Goal: Find specific fact: Find specific fact

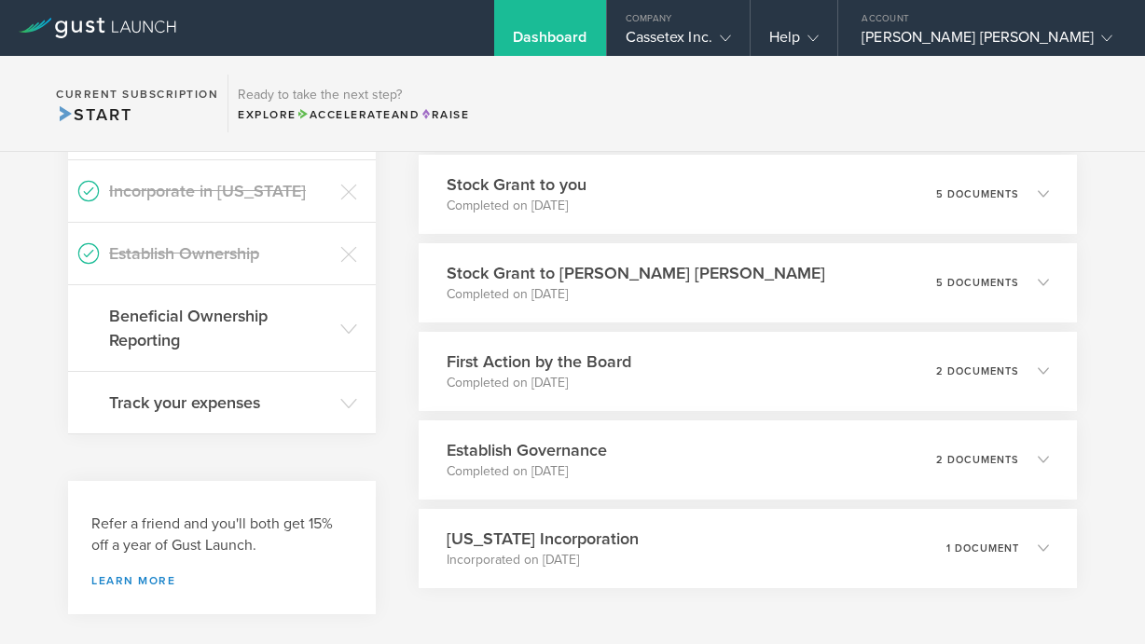
scroll to position [692, 0]
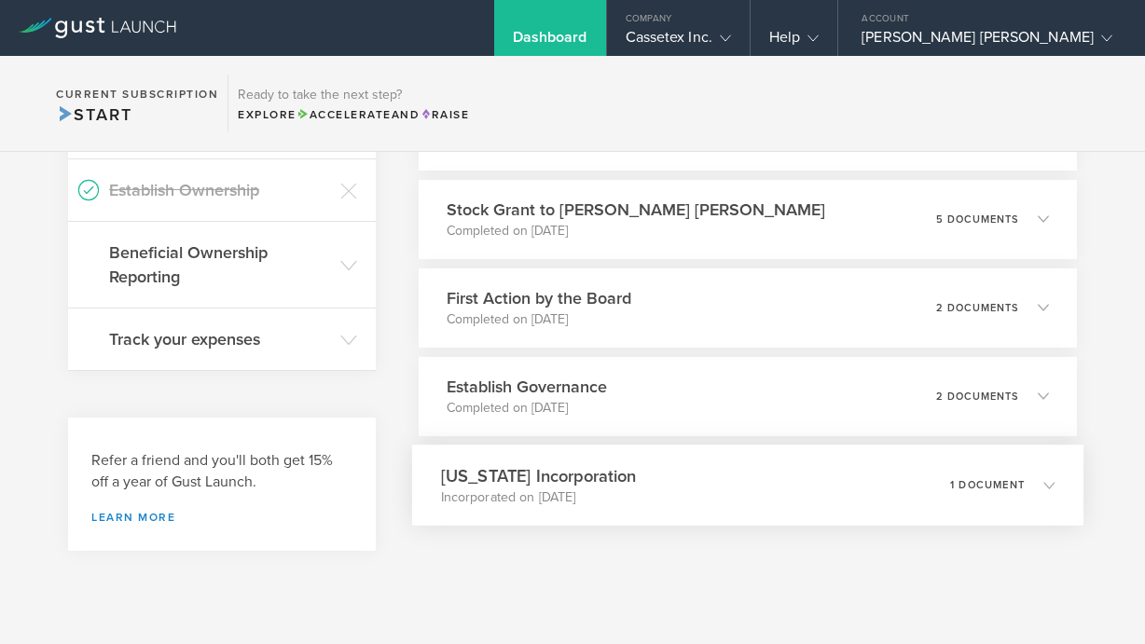
click at [1001, 486] on p "1 document" at bounding box center [987, 484] width 75 height 10
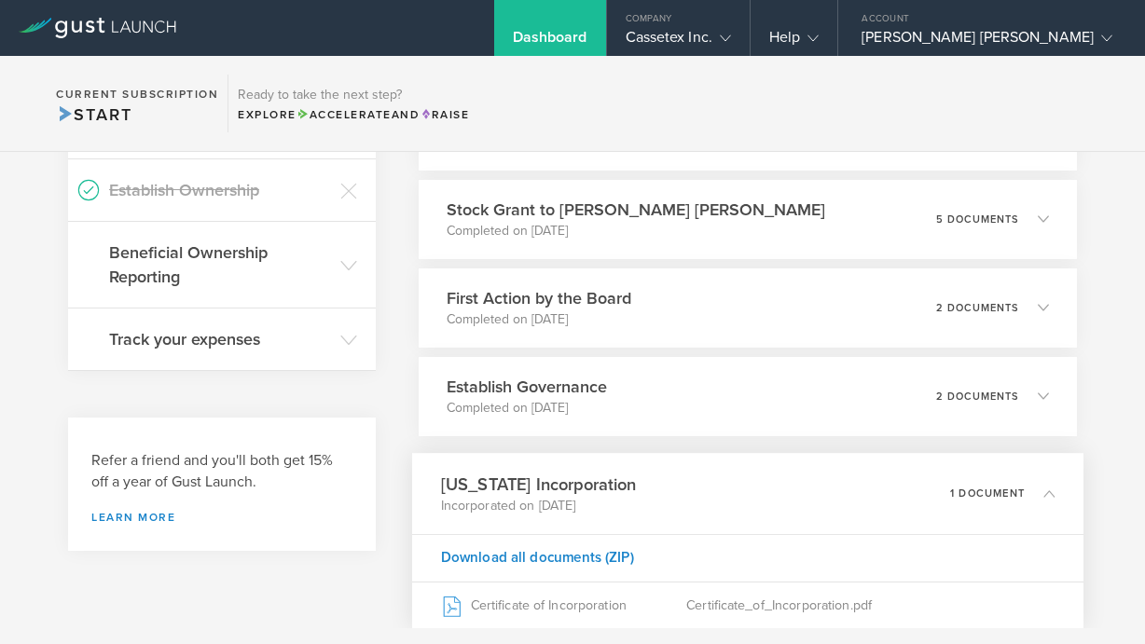
scroll to position [808, 0]
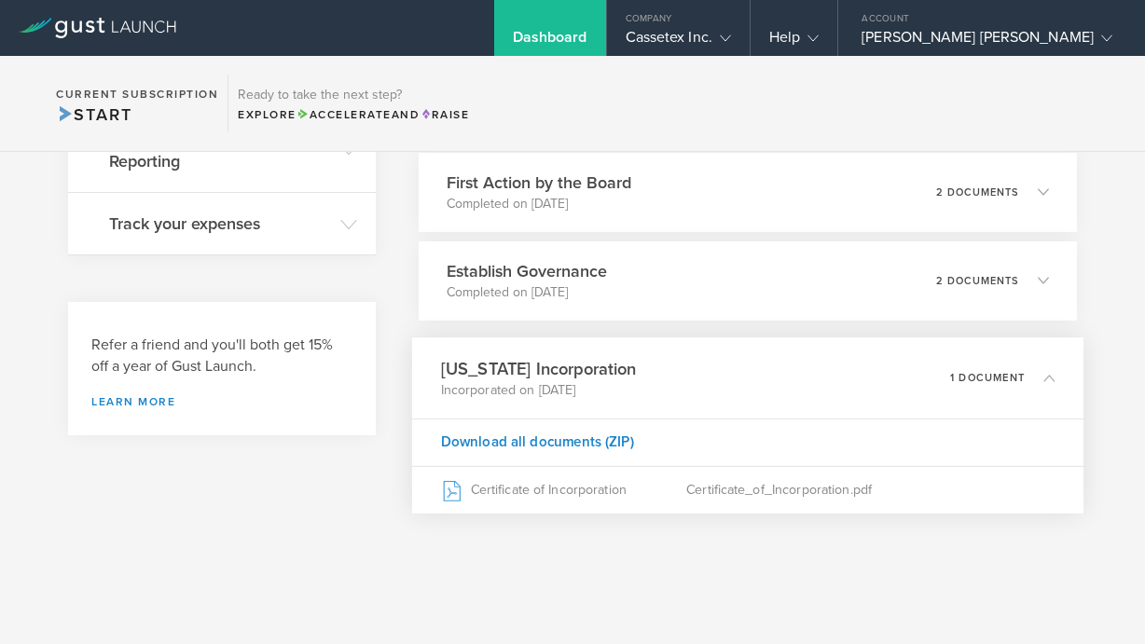
click at [973, 378] on p "1 document" at bounding box center [987, 377] width 75 height 10
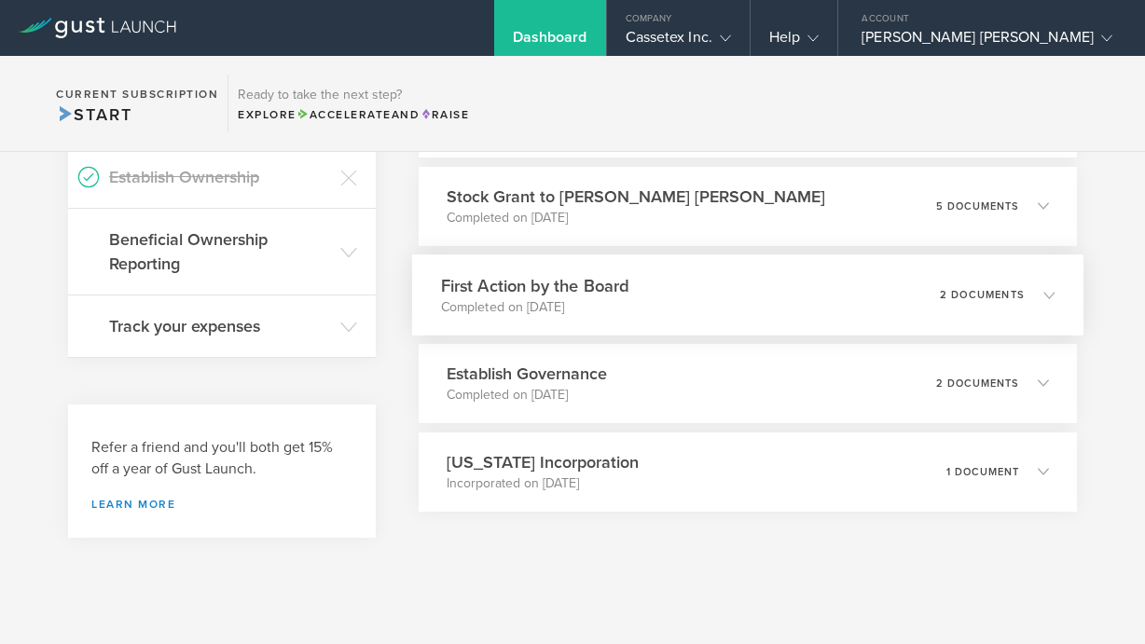
scroll to position [705, 0]
click at [940, 287] on div "2 documents" at bounding box center [997, 295] width 115 height 32
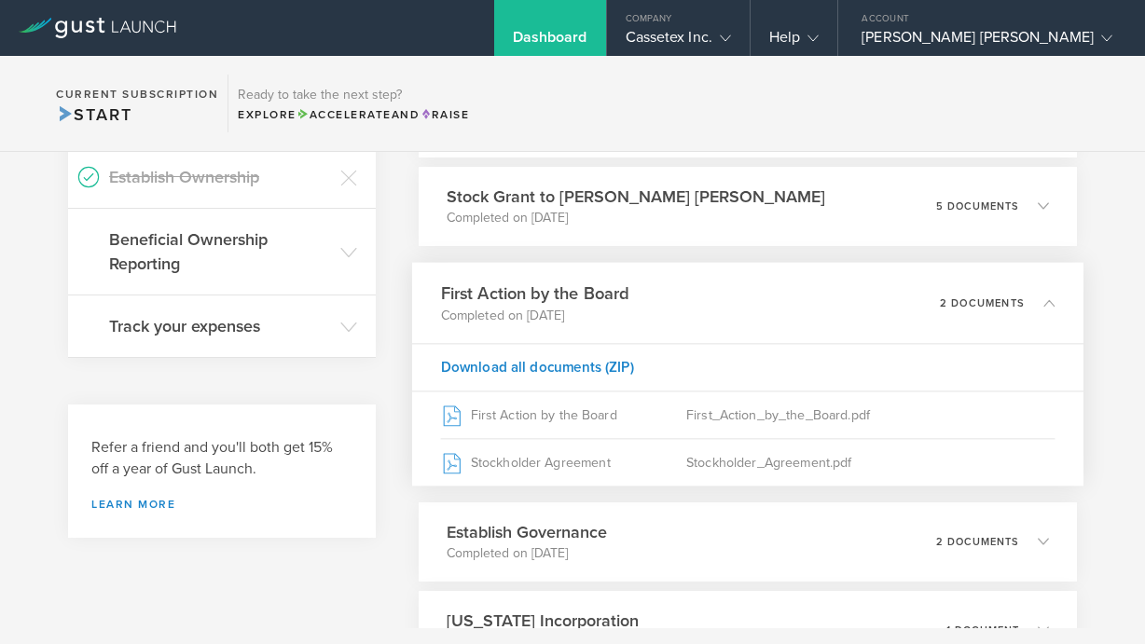
click at [940, 288] on div "2 documents" at bounding box center [997, 303] width 115 height 32
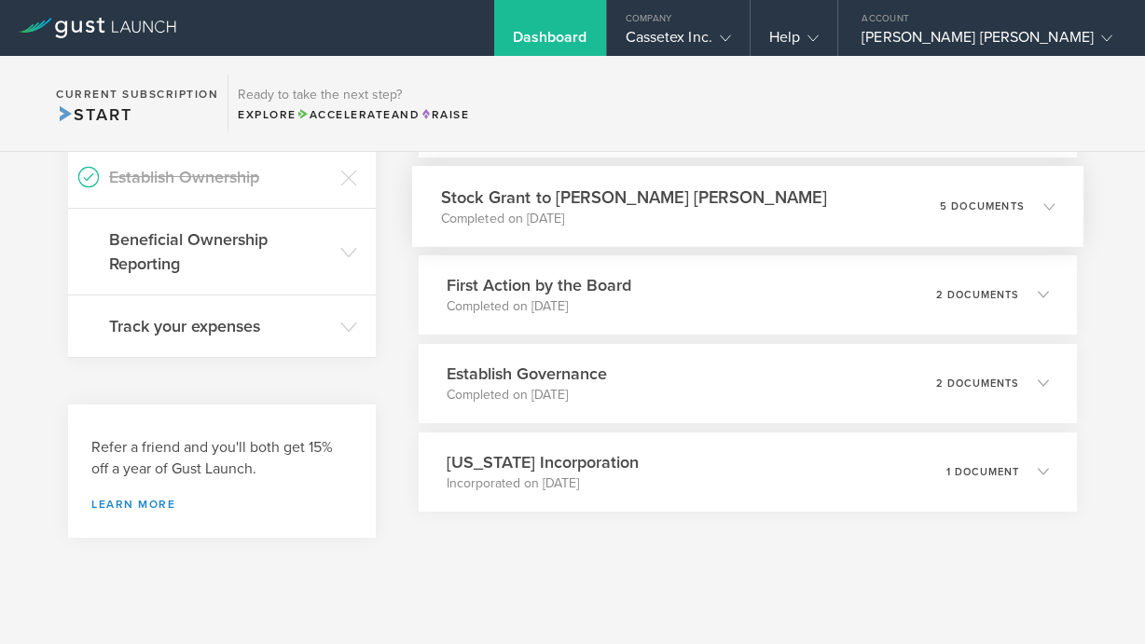
click at [940, 217] on div "5 documents" at bounding box center [997, 206] width 115 height 32
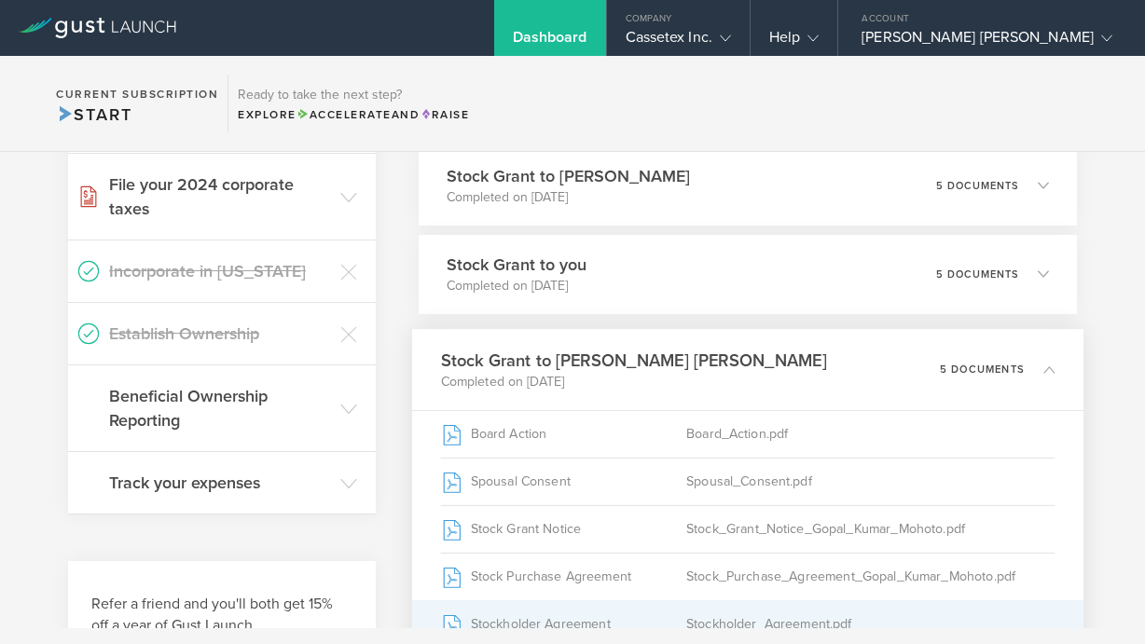
scroll to position [348, 0]
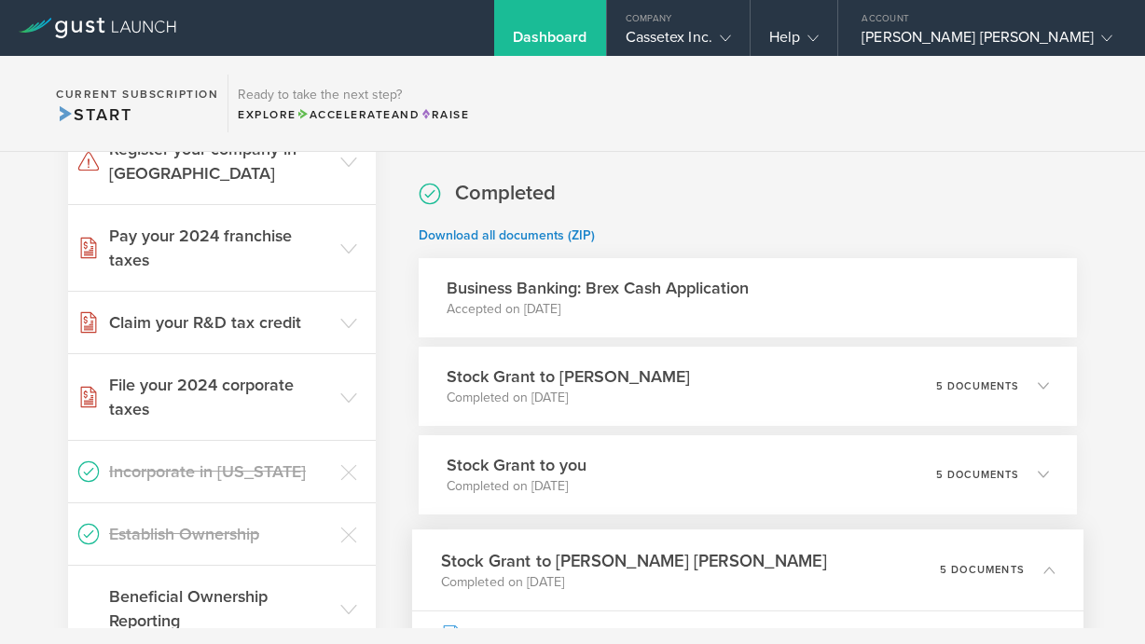
click at [1035, 555] on div "5 documents" at bounding box center [997, 570] width 115 height 32
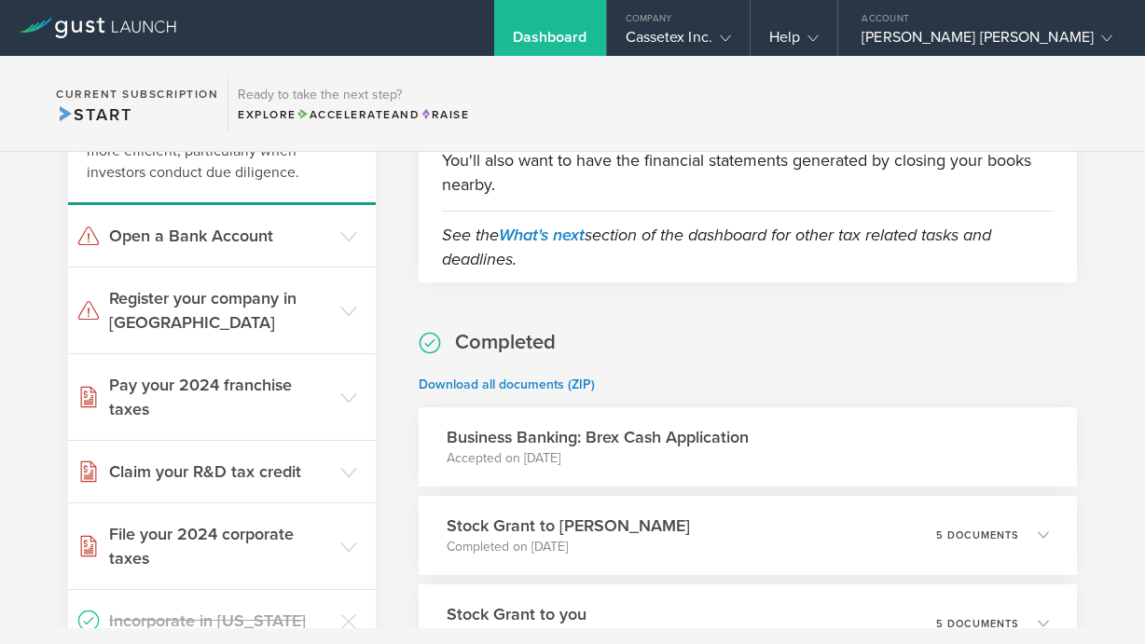
scroll to position [76, 0]
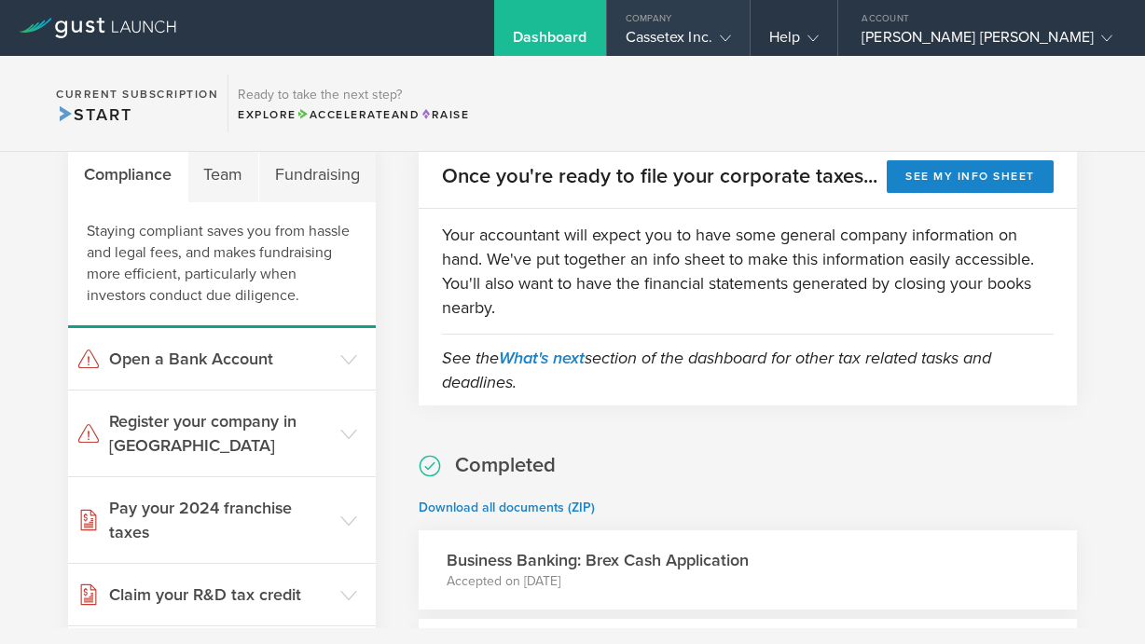
click at [695, 36] on div "Cassetex Inc." at bounding box center [678, 42] width 105 height 28
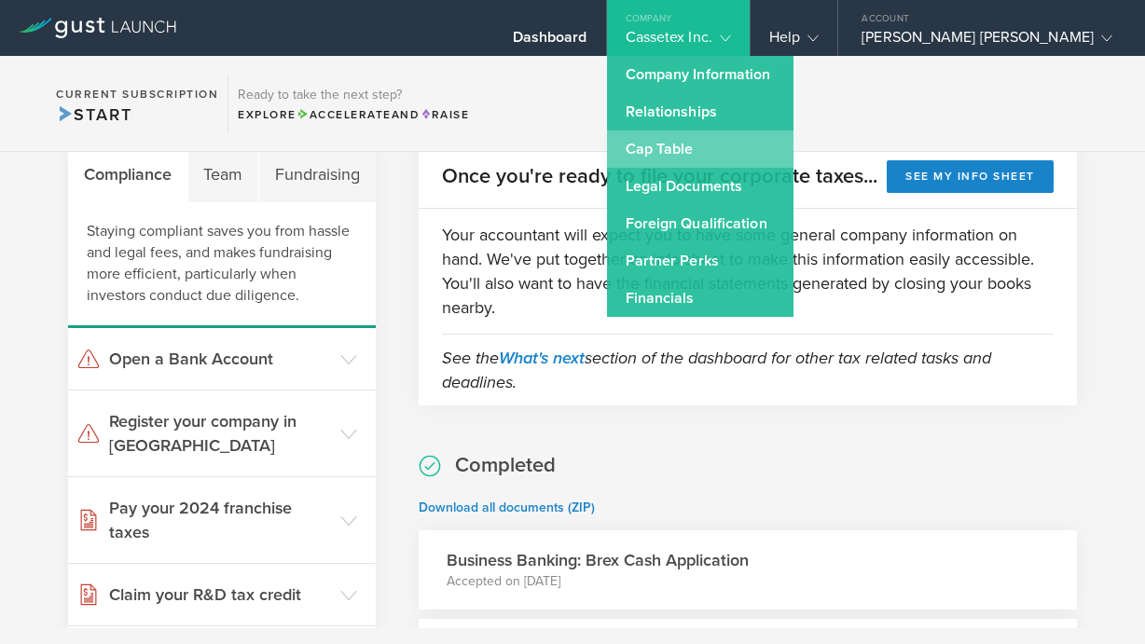
click at [716, 145] on link "Cap Table" at bounding box center [700, 149] width 186 height 37
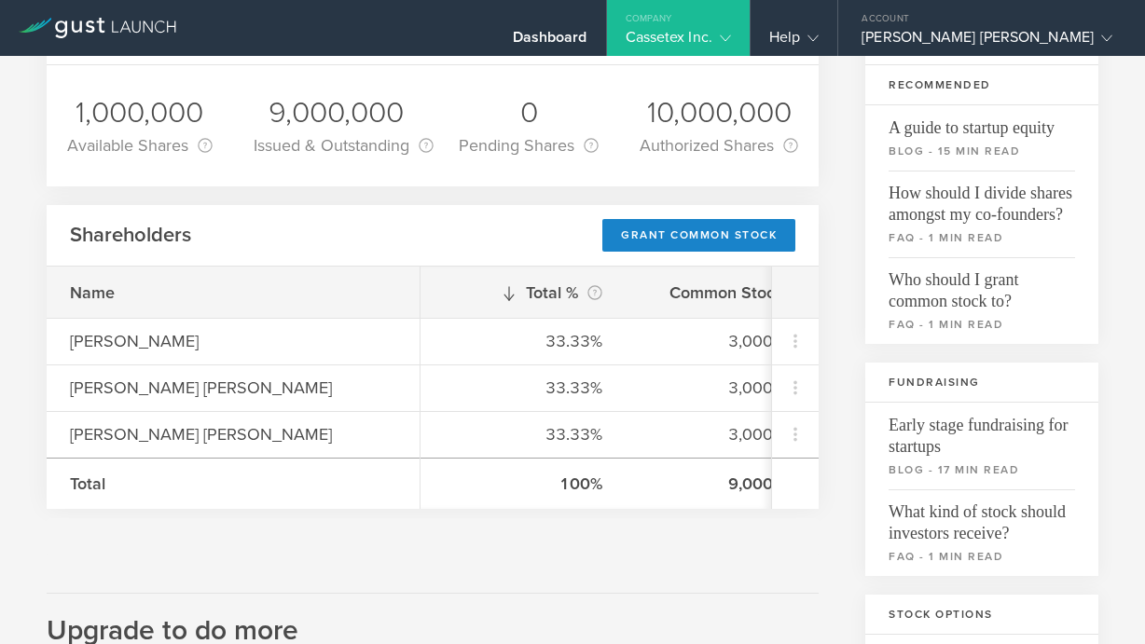
scroll to position [0, 58]
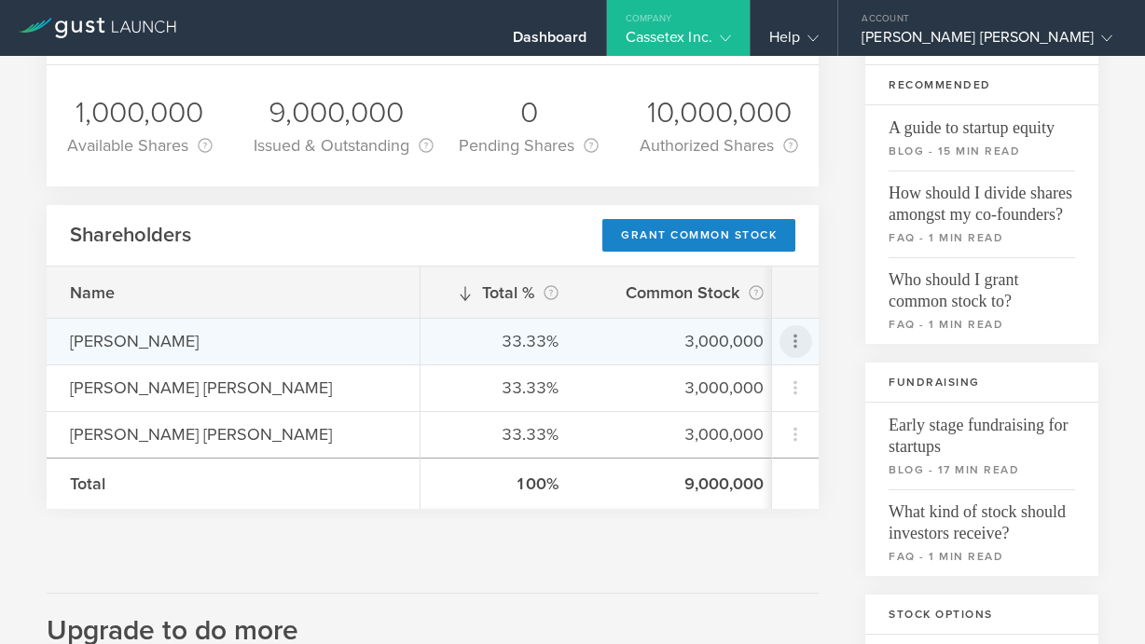
click at [793, 339] on icon at bounding box center [795, 341] width 22 height 22
click at [793, 339] on md-backdrop at bounding box center [572, 322] width 1145 height 644
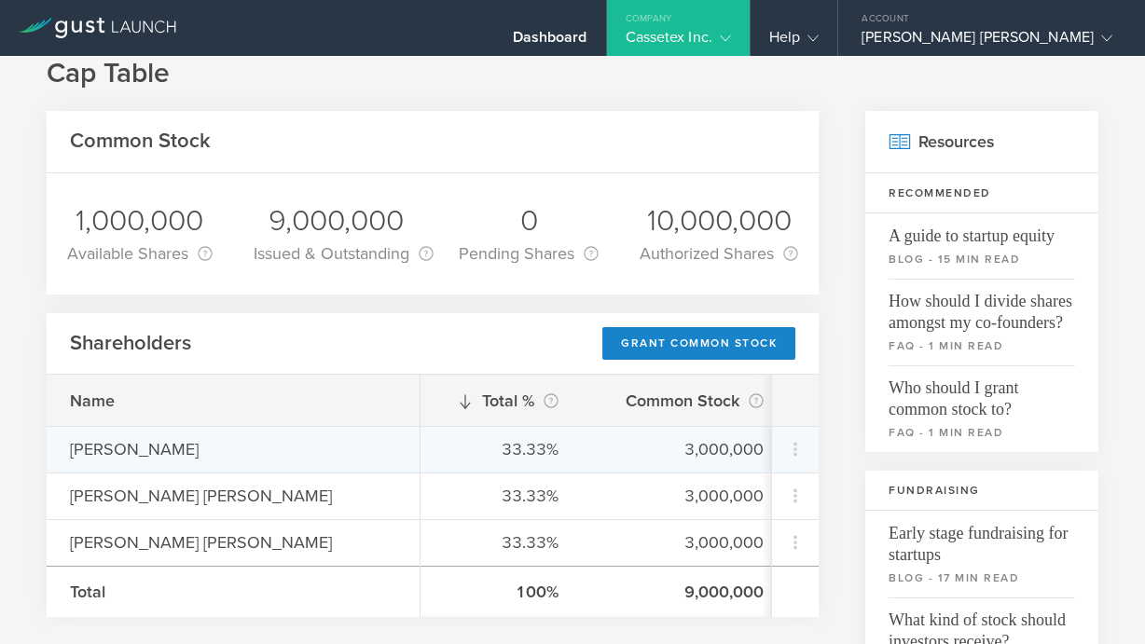
scroll to position [0, 0]
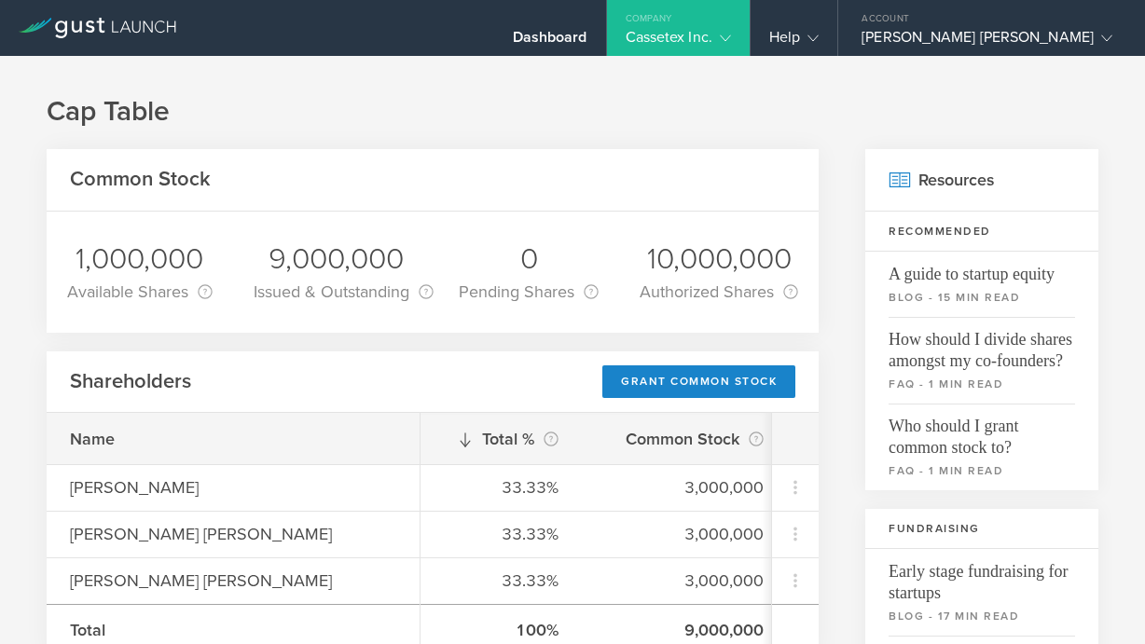
click at [731, 35] on icon at bounding box center [725, 38] width 11 height 11
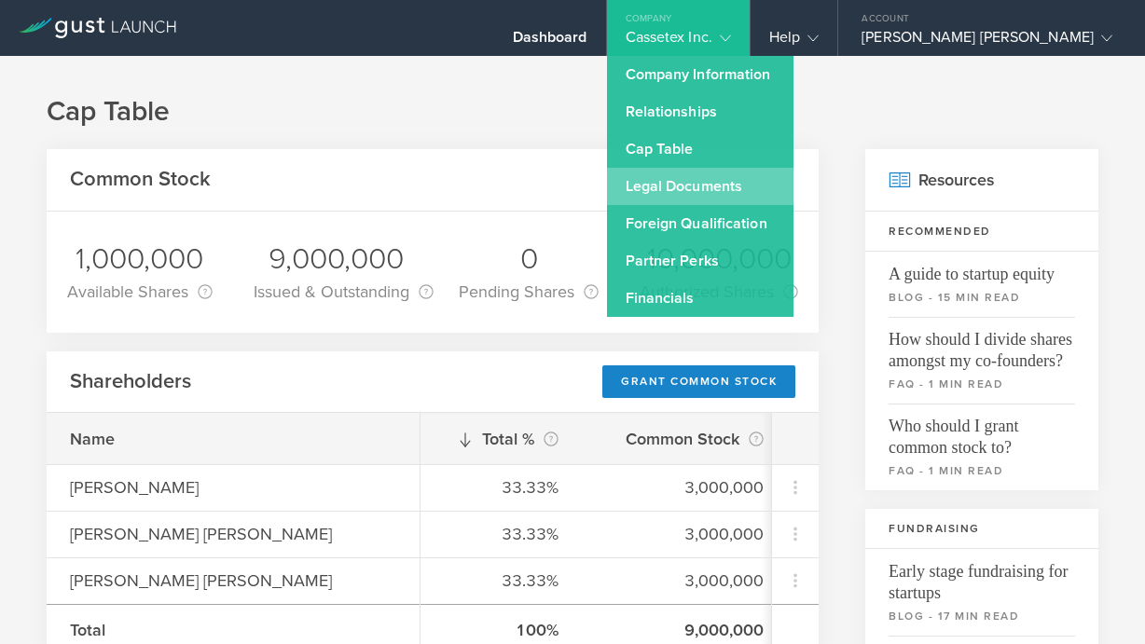
click at [745, 192] on link "Legal Documents" at bounding box center [700, 186] width 186 height 37
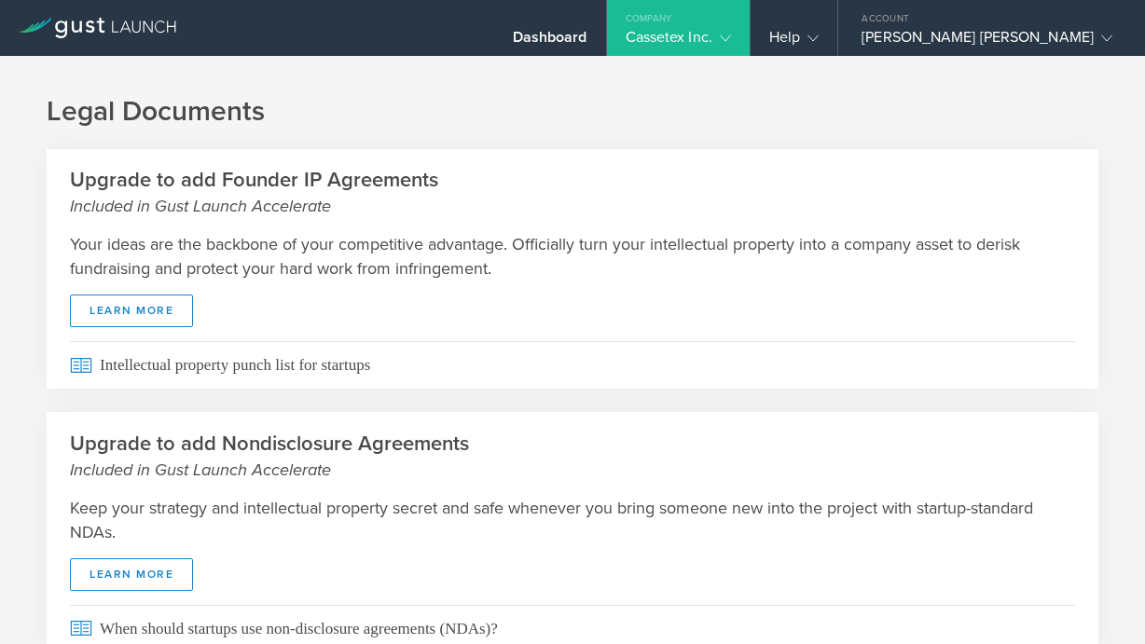
click at [750, 33] on div "Cassetex Inc." at bounding box center [678, 42] width 143 height 28
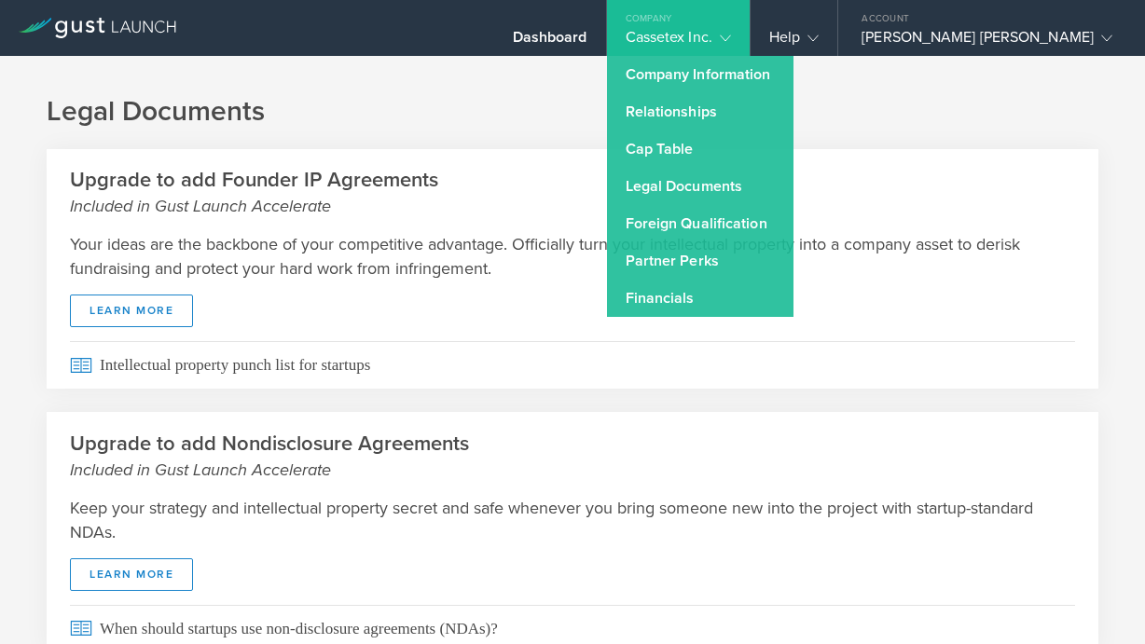
click at [583, 122] on h1 "Legal Documents" at bounding box center [573, 111] width 1052 height 37
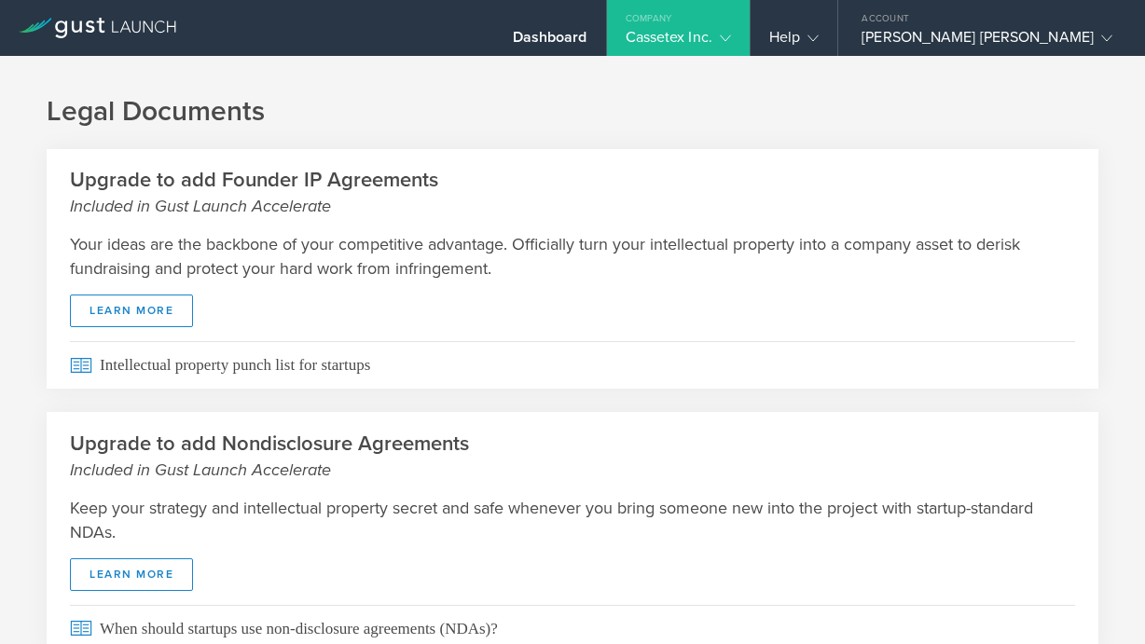
click at [731, 32] on div "Cassetex Inc." at bounding box center [678, 42] width 105 height 28
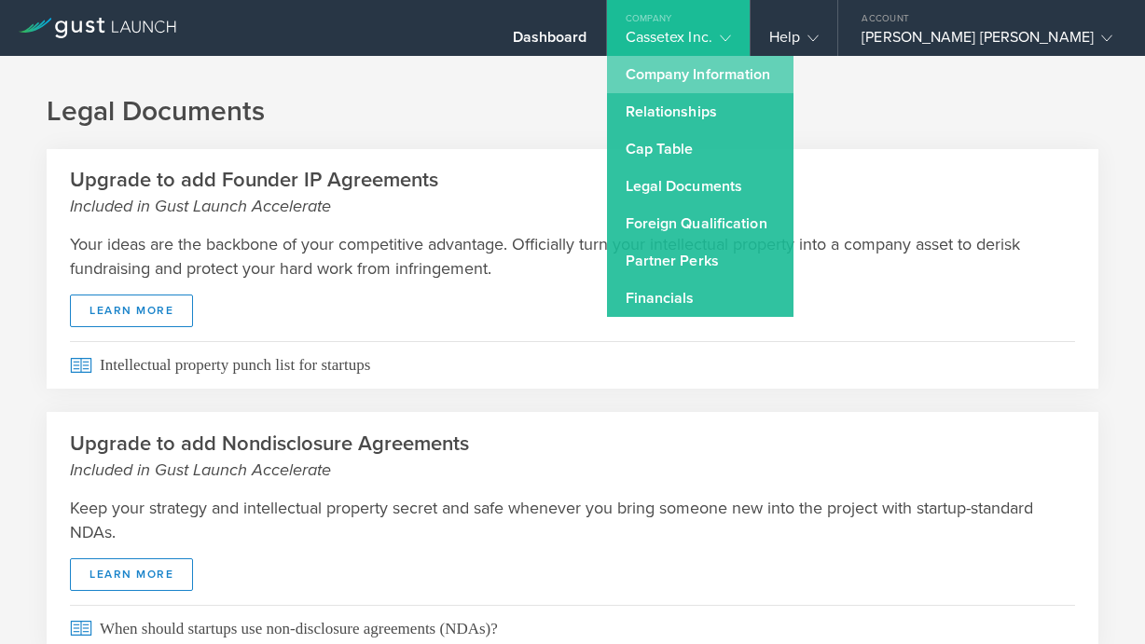
click at [751, 80] on link "Company Information" at bounding box center [700, 74] width 186 height 37
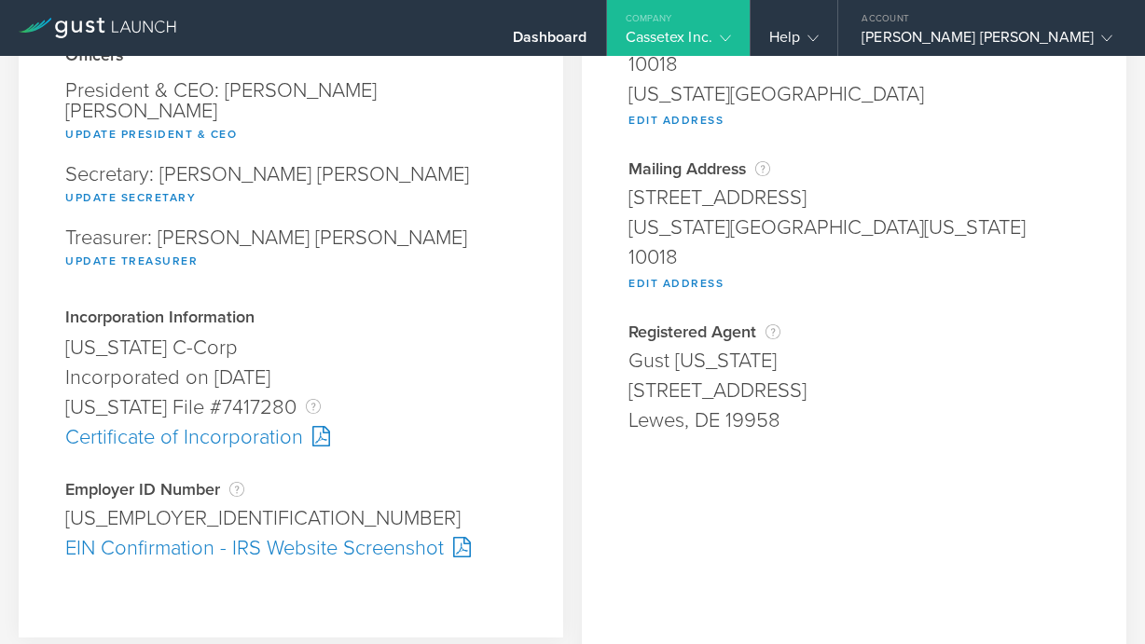
scroll to position [272, 0]
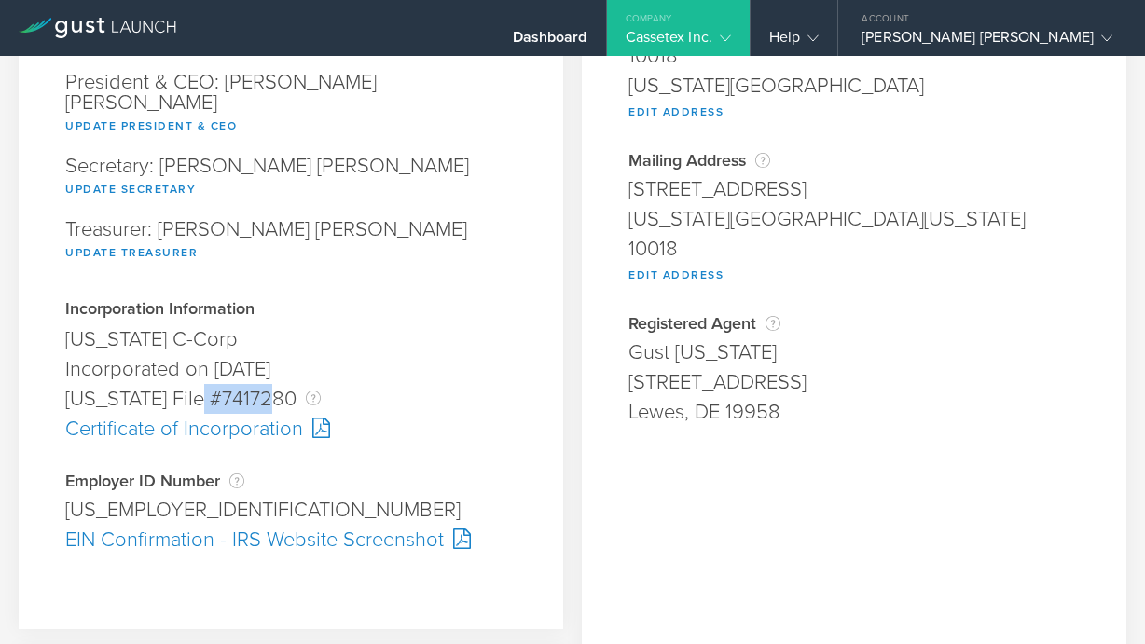
drag, startPoint x: 277, startPoint y: 378, endPoint x: 207, endPoint y: 381, distance: 70.0
click at [207, 384] on div "[US_STATE] File #7417280 The [US_STATE] File Number is issued by the state of […" at bounding box center [290, 399] width 451 height 30
copy div "7417280"
